Goal: Task Accomplishment & Management: Complete application form

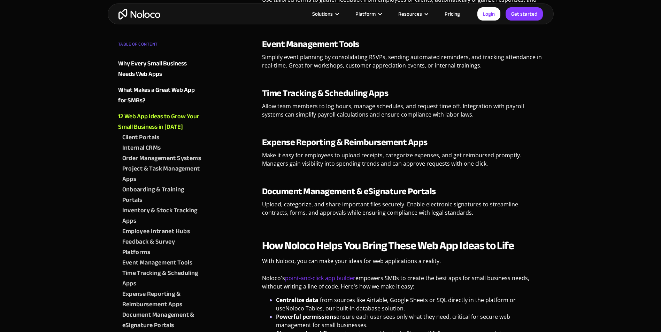
scroll to position [1079, 0]
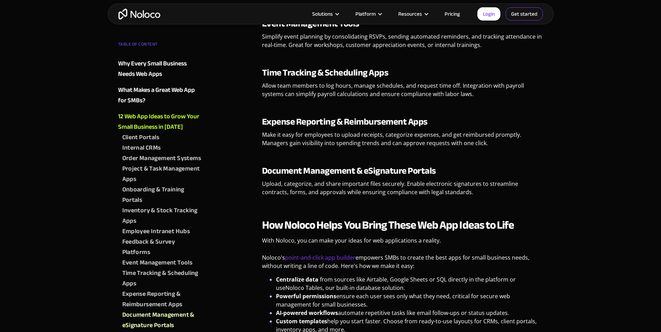
click at [521, 14] on link "Get started" at bounding box center [523, 13] width 37 height 13
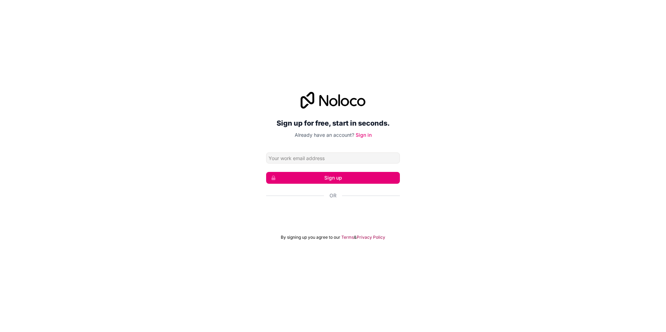
click at [334, 161] on input "Email address" at bounding box center [333, 158] width 134 height 11
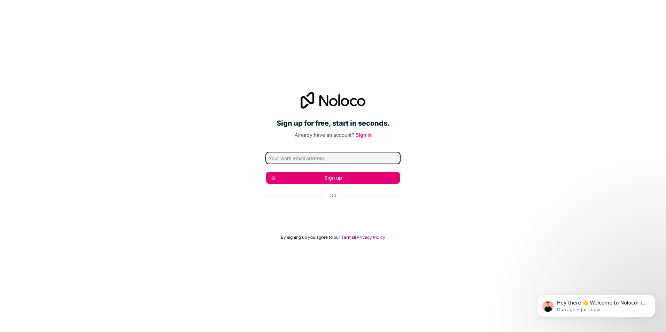
click at [336, 161] on input "Email address" at bounding box center [333, 158] width 134 height 11
paste input "[EMAIL_ADDRESS][DOMAIN_NAME]"
type input "[EMAIL_ADDRESS][DOMAIN_NAME]"
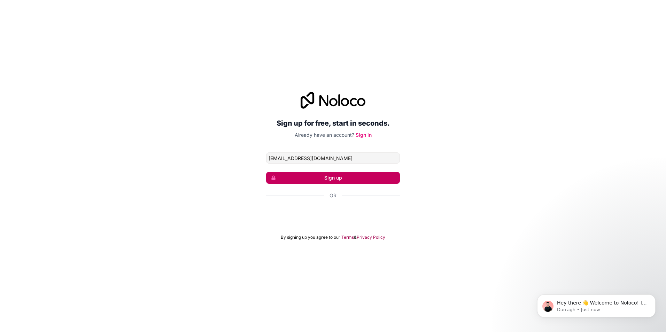
click at [336, 180] on button "Sign up" at bounding box center [333, 178] width 134 height 12
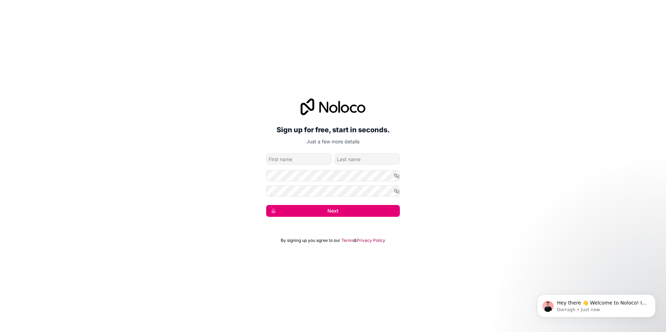
click at [303, 162] on input "given-name" at bounding box center [298, 159] width 65 height 11
type input "[PERSON_NAME]"
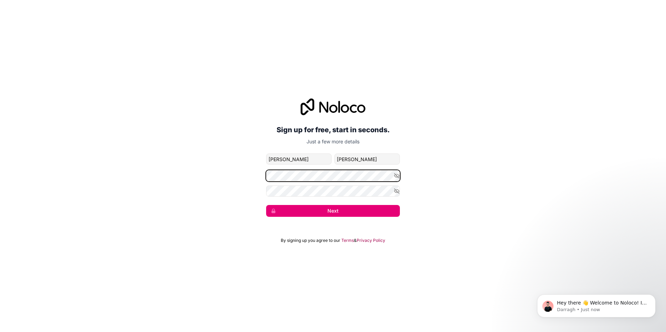
click at [228, 165] on div "Sign up for free, start in seconds. Just a few more details [EMAIL_ADDRESS][DOM…" at bounding box center [333, 158] width 666 height 138
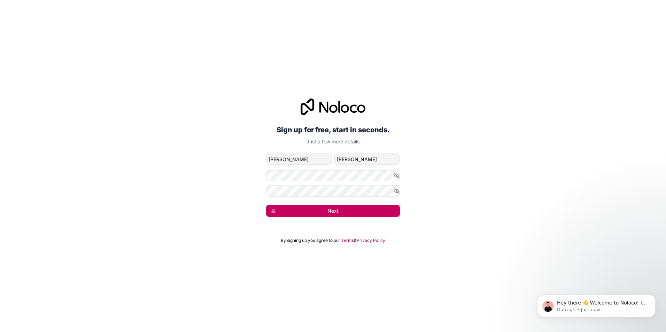
click at [314, 209] on button "Next" at bounding box center [333, 211] width 134 height 12
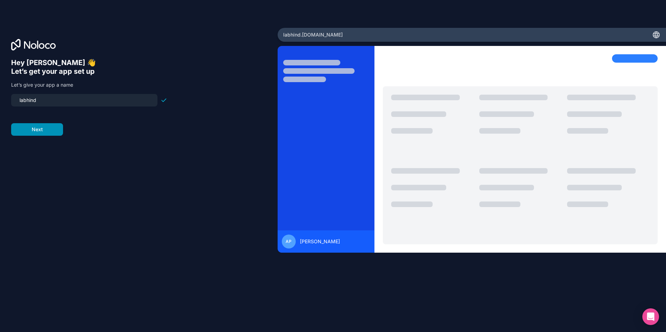
click at [40, 126] on button "Next" at bounding box center [37, 129] width 52 height 13
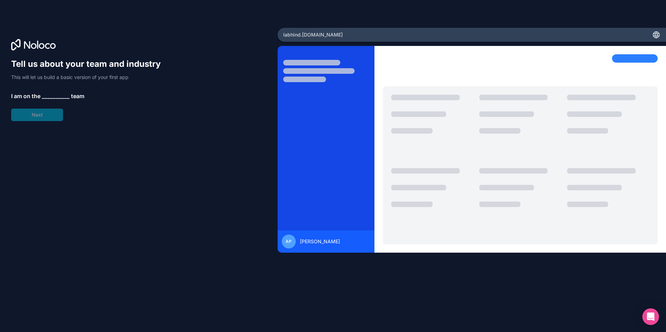
click at [47, 94] on span "__________" at bounding box center [56, 96] width 28 height 8
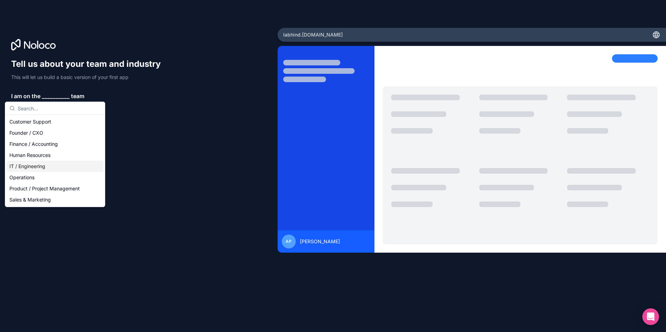
click at [45, 167] on div "IT / Engineering" at bounding box center [55, 166] width 97 height 11
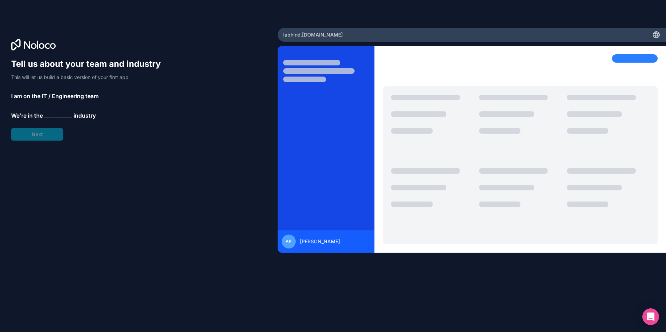
click at [51, 115] on span "__________" at bounding box center [58, 115] width 28 height 8
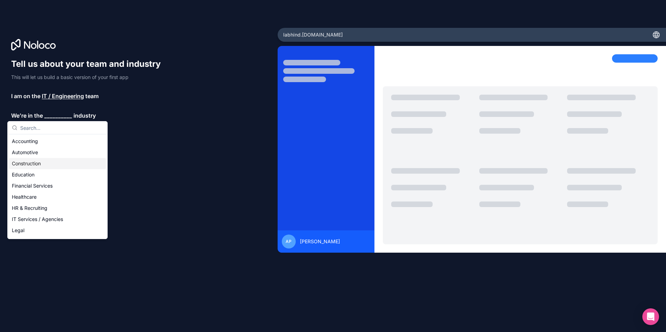
click at [33, 166] on div "Construction" at bounding box center [57, 163] width 97 height 11
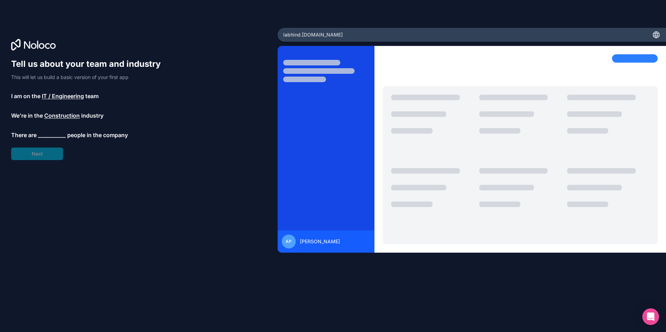
click at [59, 134] on span "__________" at bounding box center [52, 135] width 28 height 8
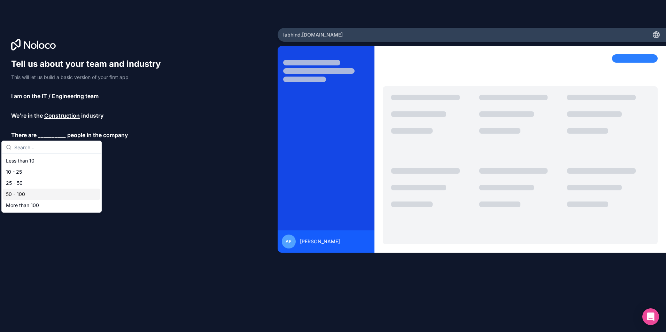
click at [35, 192] on div "50 - 100" at bounding box center [51, 194] width 97 height 11
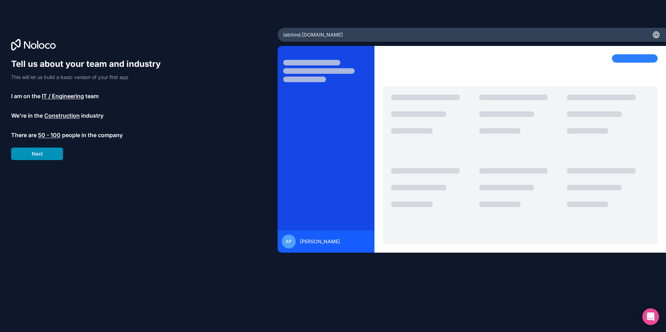
click at [39, 155] on button "Next" at bounding box center [37, 154] width 52 height 13
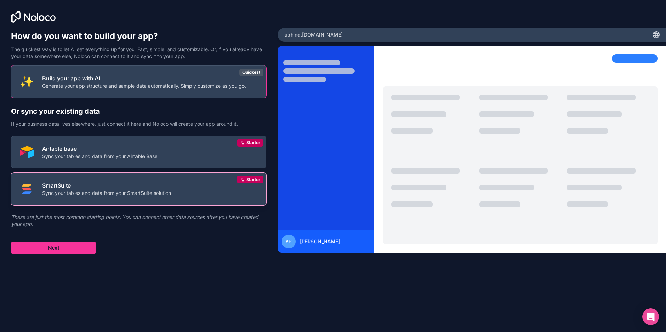
click at [93, 185] on p "SmartSuite" at bounding box center [106, 185] width 129 height 8
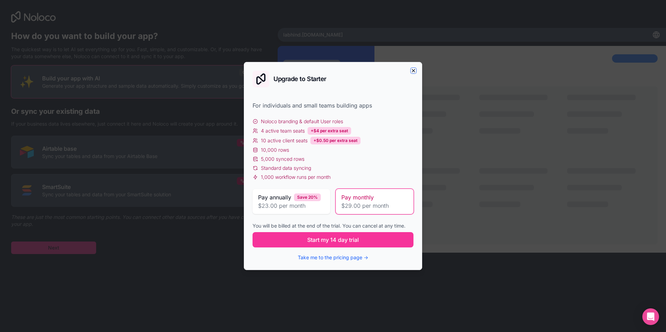
click at [413, 71] on icon "button" at bounding box center [414, 71] width 6 height 6
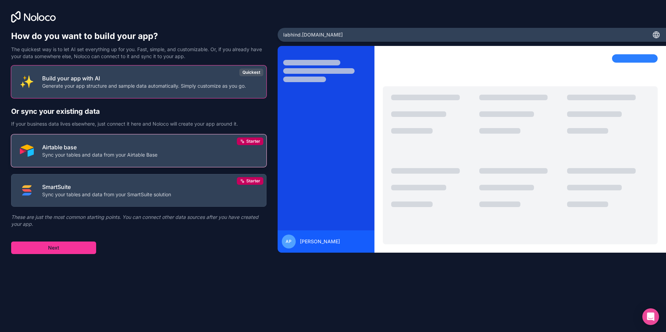
click at [76, 142] on button "Airtable base Sync your tables and data from your Airtable Base Starter" at bounding box center [138, 150] width 255 height 33
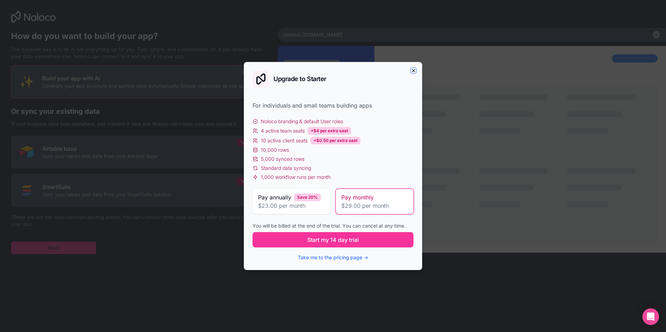
click at [412, 72] on icon "button" at bounding box center [414, 71] width 6 height 6
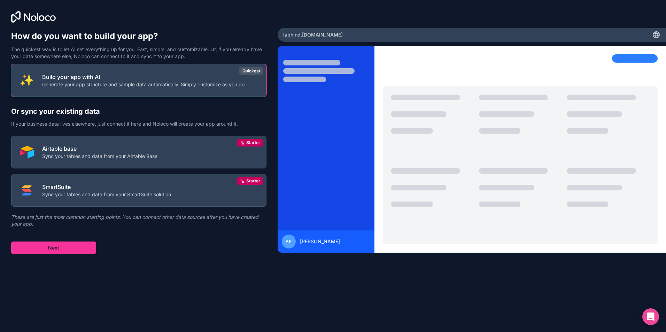
click at [115, 86] on p "Generate your app structure and sample data automatically. Simply customize as …" at bounding box center [144, 84] width 204 height 7
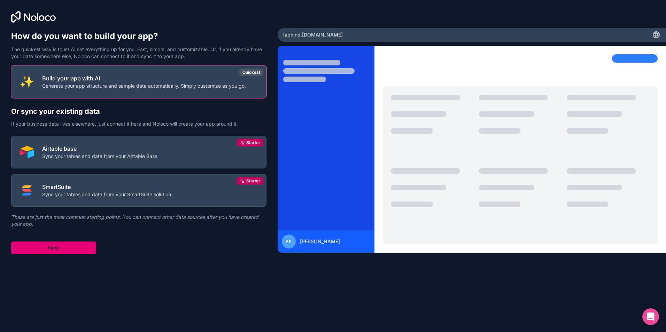
click at [54, 248] on button "Next" at bounding box center [53, 248] width 85 height 13
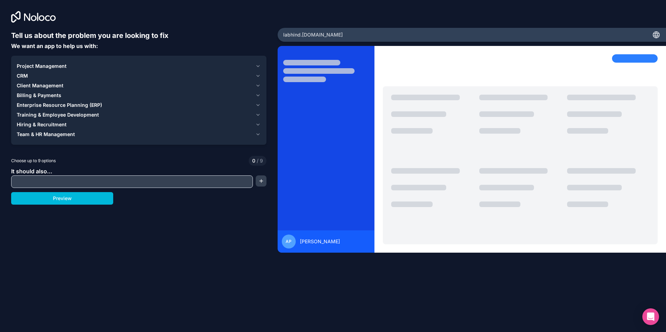
click at [52, 68] on span "Project Management" at bounding box center [42, 66] width 50 height 7
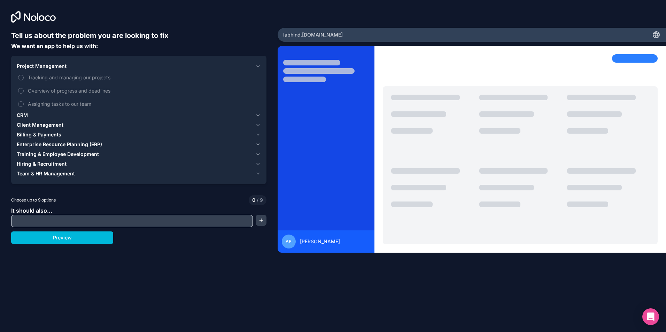
click at [20, 77] on button "Tracking and managing our projects" at bounding box center [21, 78] width 6 height 6
click at [21, 91] on button "Overview of progress and deadlines" at bounding box center [21, 91] width 6 height 6
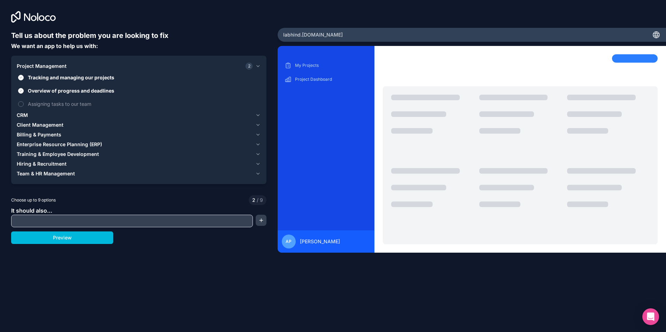
click at [21, 104] on button "Assigning tasks to our team" at bounding box center [21, 104] width 6 height 6
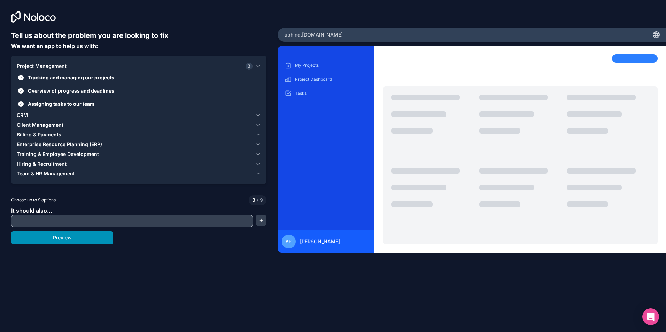
click at [61, 240] on button "Preview" at bounding box center [62, 238] width 102 height 13
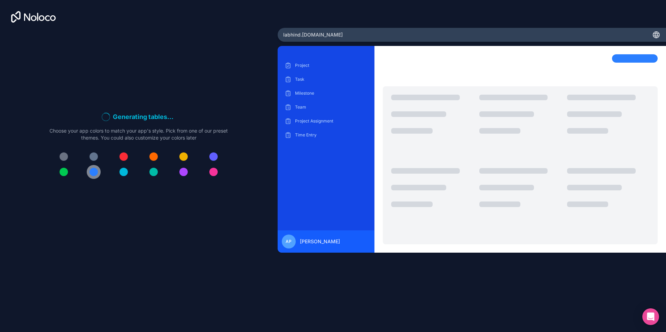
click at [99, 173] on button at bounding box center [94, 172] width 14 height 14
